Goal: Check status

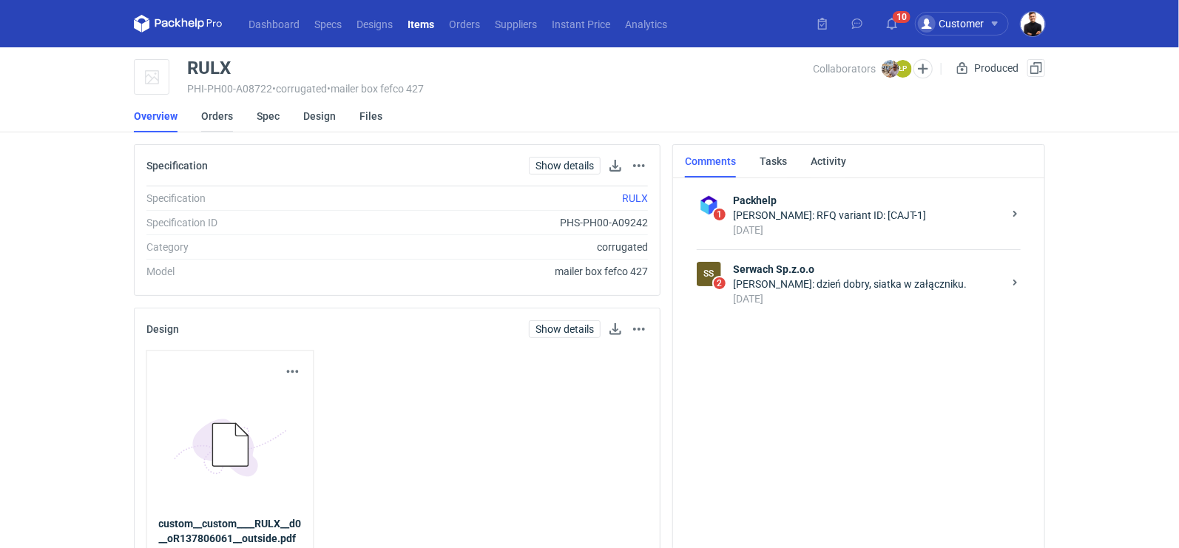
click at [209, 116] on link "Orders" at bounding box center [217, 116] width 32 height 33
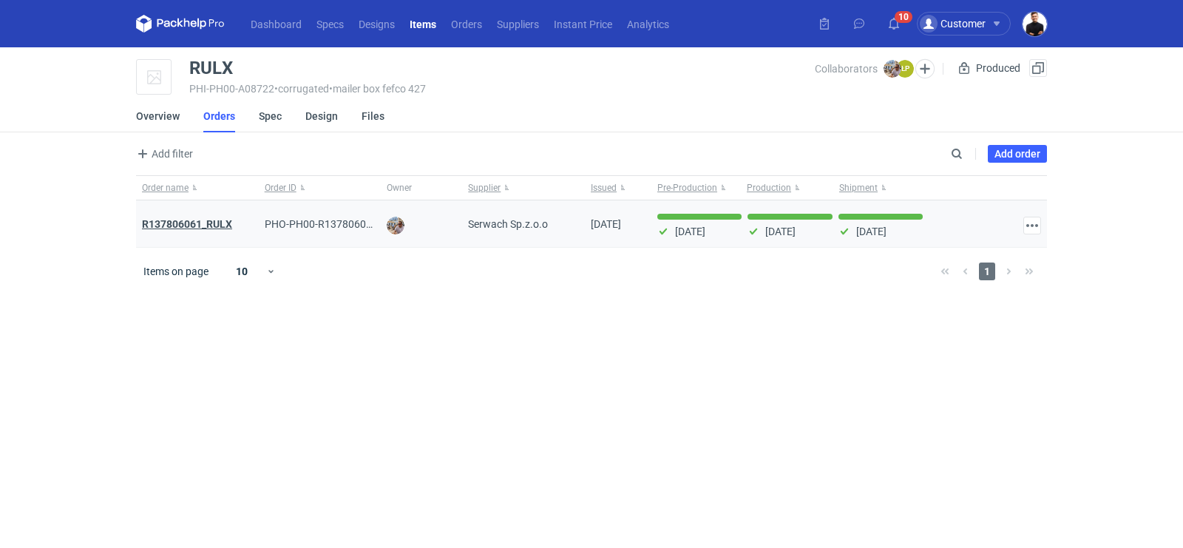
click at [217, 222] on strong "R137806061_RULX" at bounding box center [187, 224] width 90 height 12
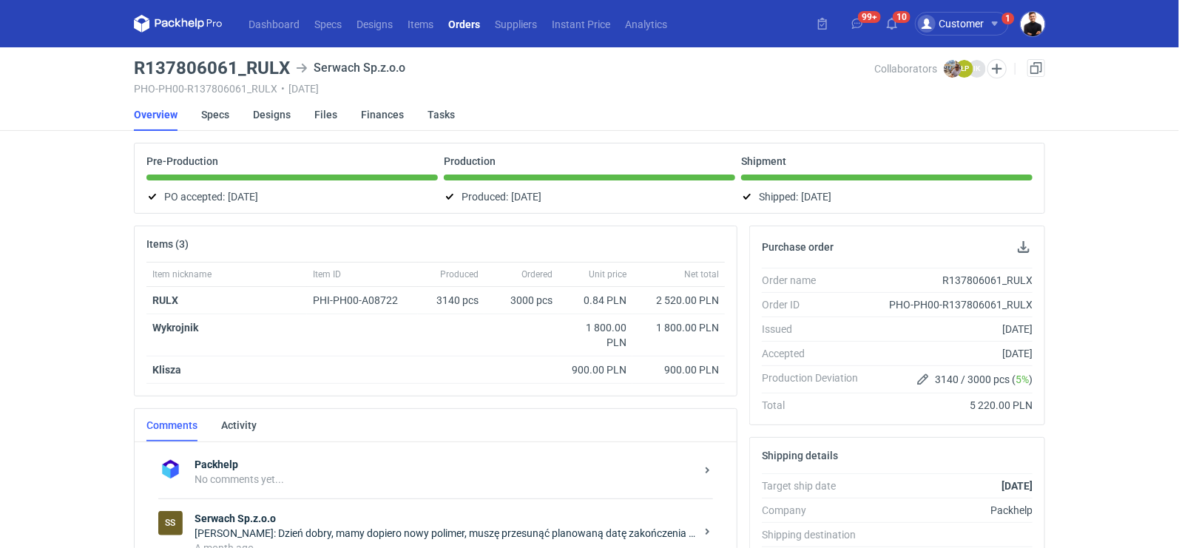
scroll to position [13, 0]
